Goal: Task Accomplishment & Management: Complete application form

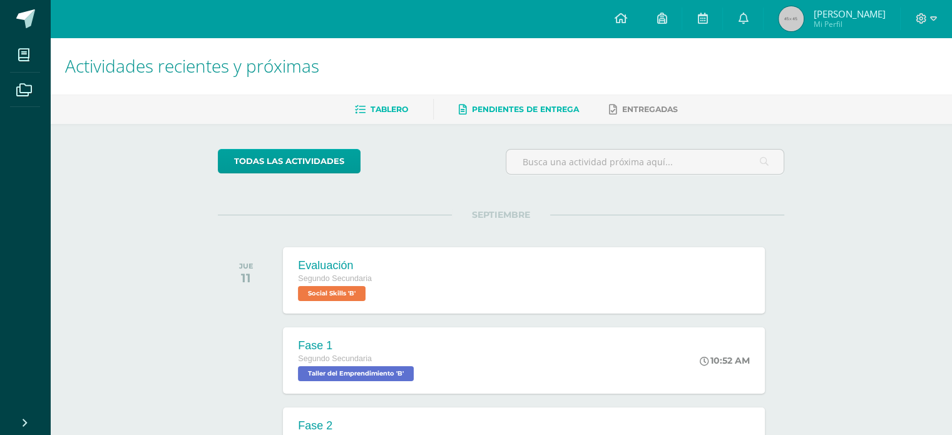
click at [519, 106] on span "Pendientes de entrega" at bounding box center [525, 108] width 107 height 9
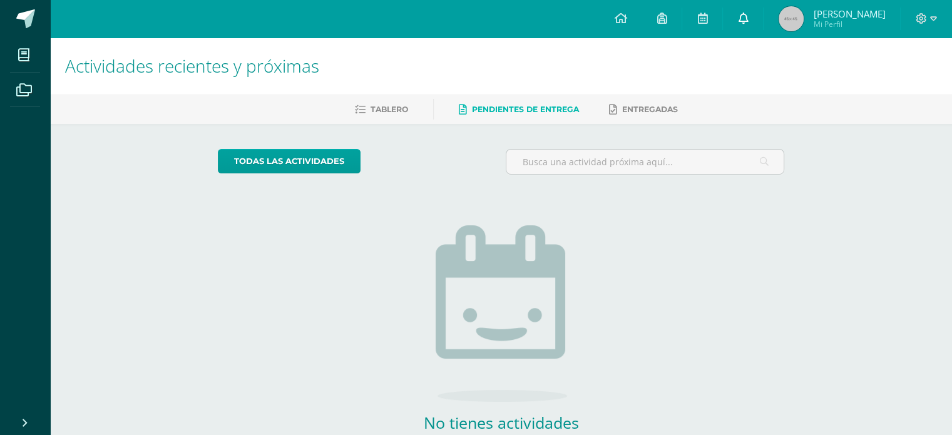
click at [743, 20] on icon at bounding box center [743, 18] width 10 height 11
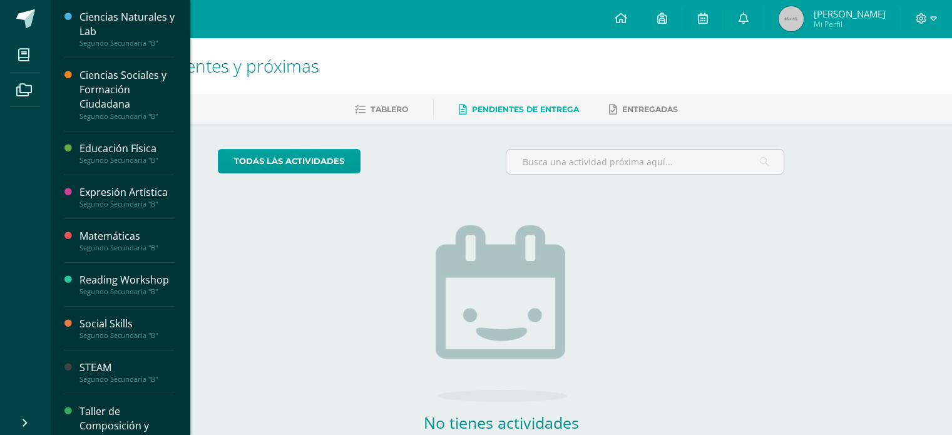
click at [123, 243] on div "Segundo Secundaria "B"" at bounding box center [126, 247] width 95 height 9
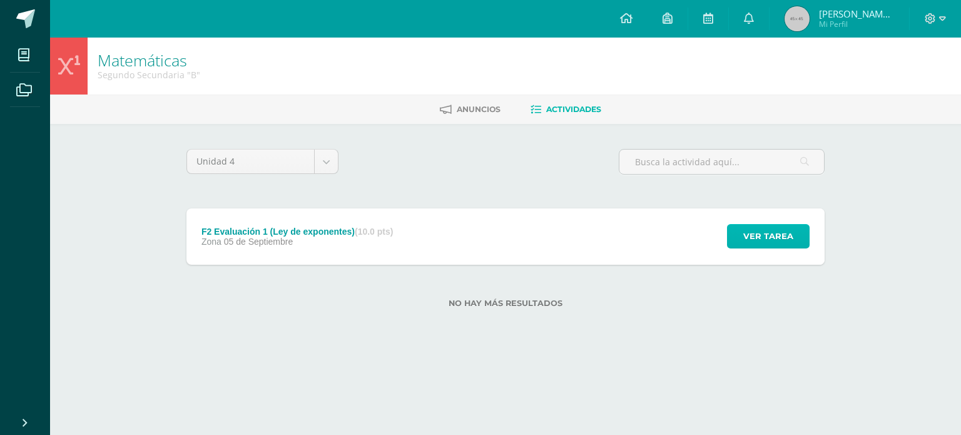
click at [731, 236] on button "Ver tarea" at bounding box center [768, 236] width 83 height 24
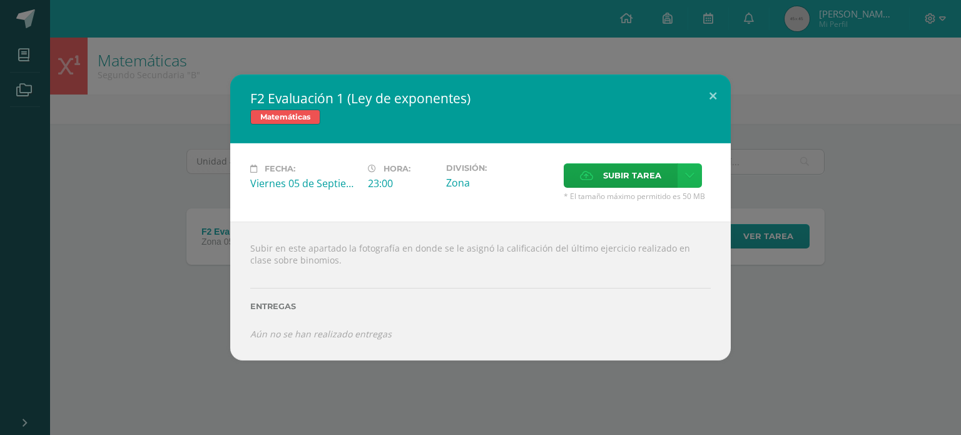
click at [688, 170] on link at bounding box center [690, 175] width 24 height 24
click at [648, 174] on span "Subir tarea" at bounding box center [632, 175] width 58 height 23
click at [0, 0] on input "Subir tarea" at bounding box center [0, 0] width 0 height 0
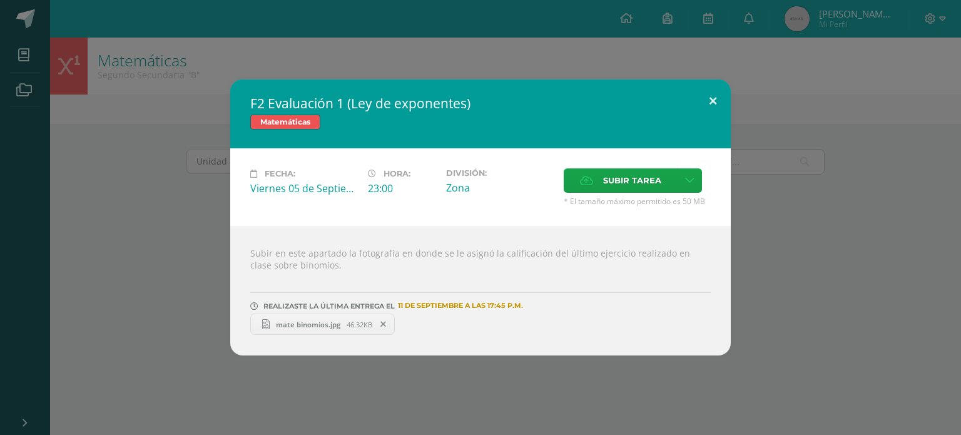
click at [716, 101] on button at bounding box center [713, 100] width 36 height 43
